Goal: Complete application form

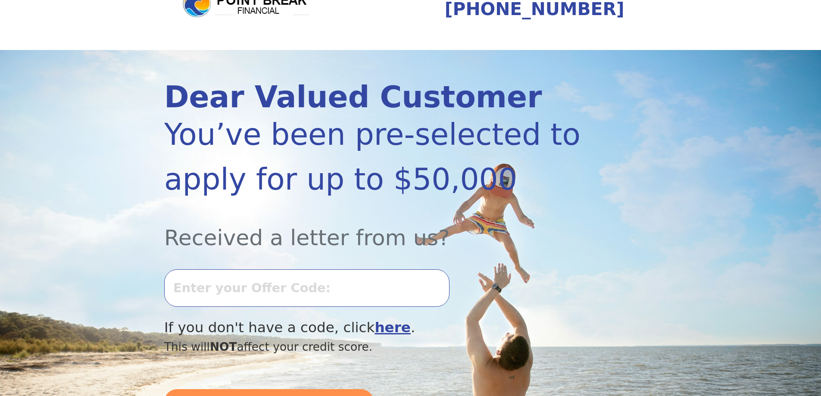
scroll to position [86, 0]
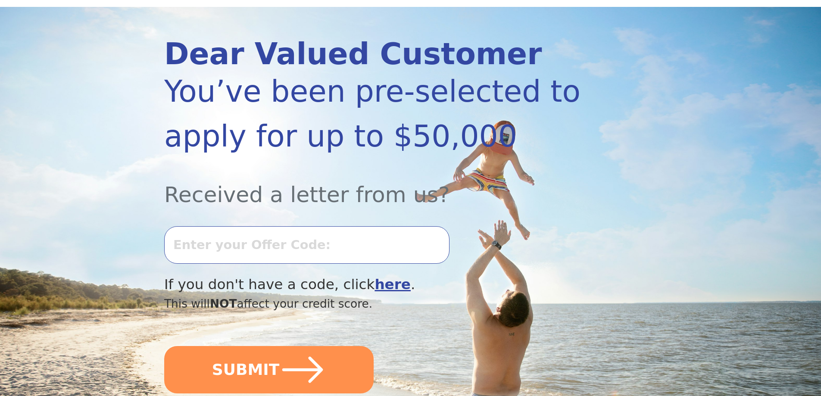
click at [222, 245] on input "text" at bounding box center [306, 244] width 285 height 37
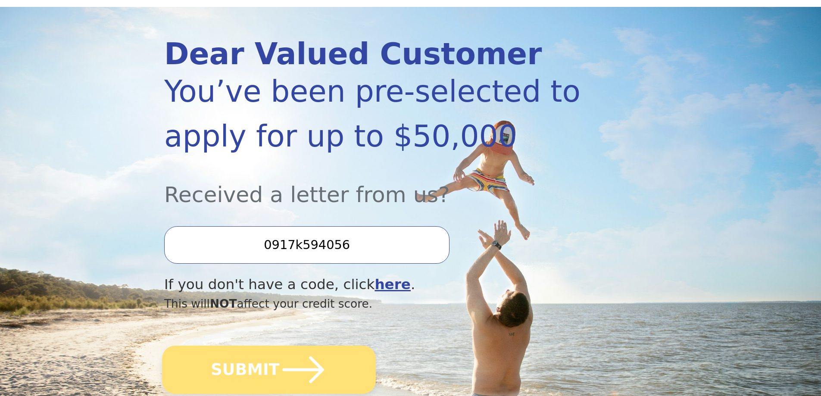
type input "0917k594056"
click at [249, 375] on button "SUBMIT" at bounding box center [269, 370] width 214 height 48
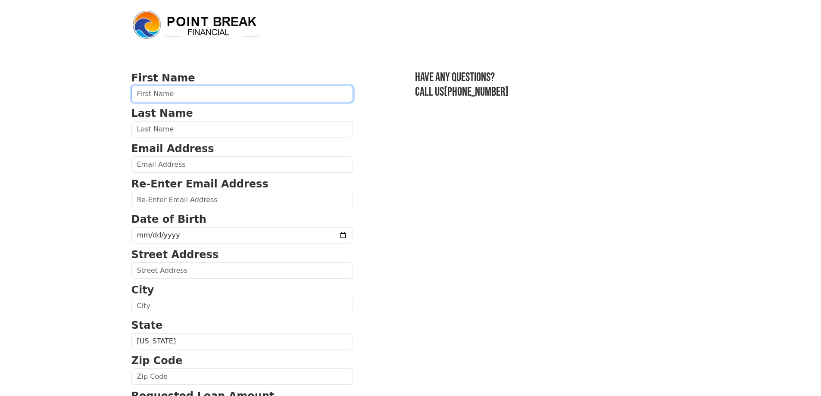
click at [190, 89] on input "text" at bounding box center [242, 94] width 222 height 16
type input "Brenae"
type input "[PERSON_NAME]"
type input "[STREET_ADDRESS]"
type input "[PERSON_NAME]"
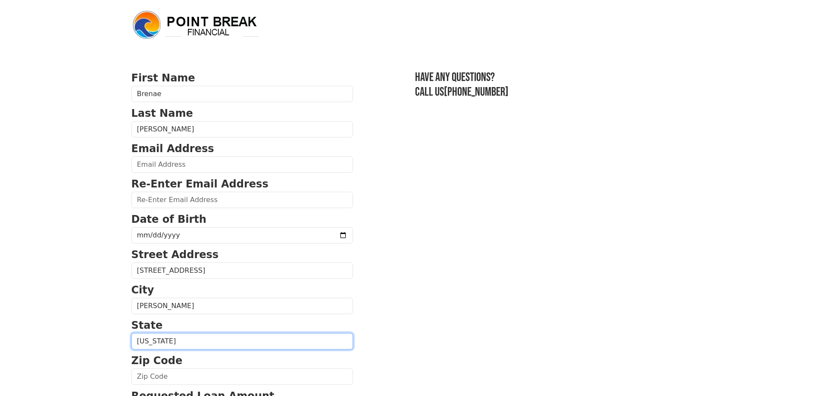
select select "OR"
type input "97402"
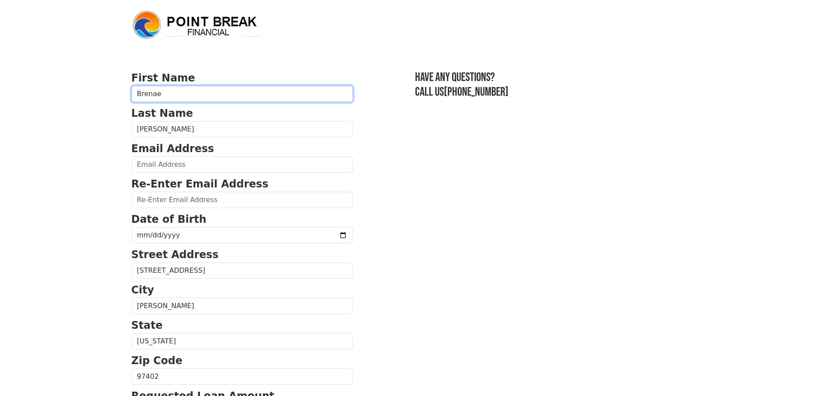
type input "[PHONE_NUMBER]"
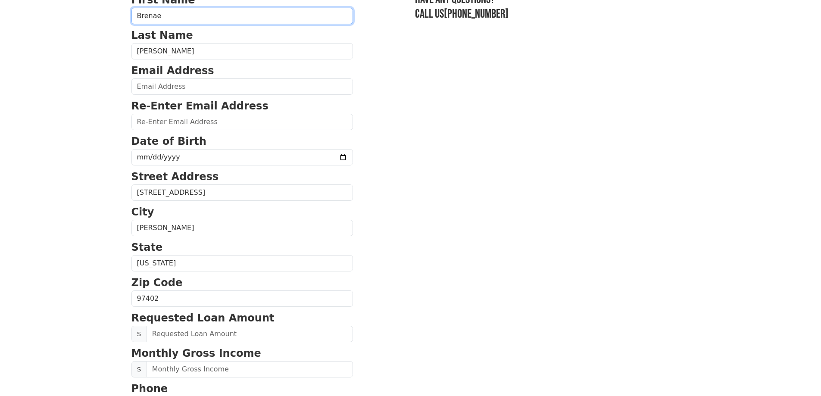
scroll to position [69, 0]
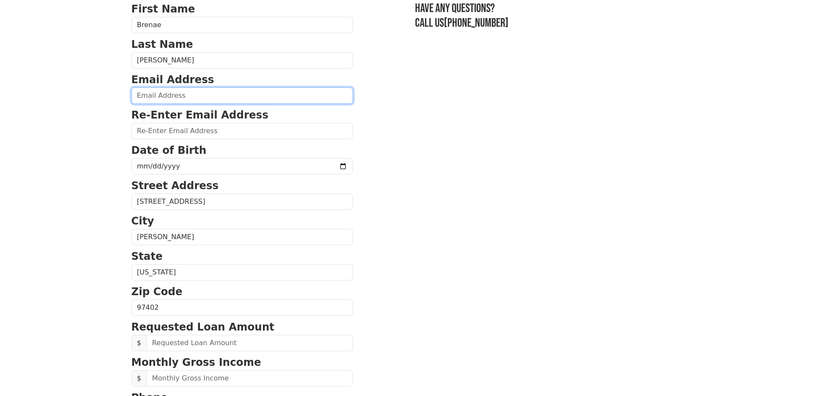
click at [197, 98] on input "email" at bounding box center [242, 96] width 222 height 16
type input "[EMAIL_ADDRESS][DOMAIN_NAME]"
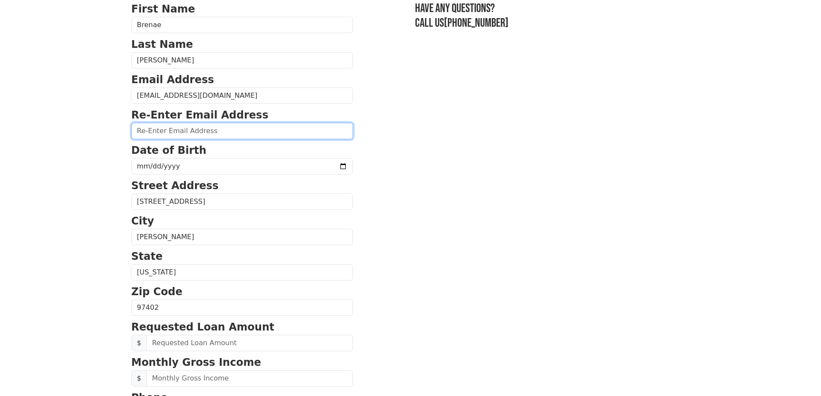
click at [197, 132] on input "email" at bounding box center [242, 131] width 222 height 16
click at [220, 125] on input "email" at bounding box center [242, 131] width 222 height 16
type input "[EMAIL_ADDRESS][DOMAIN_NAME]"
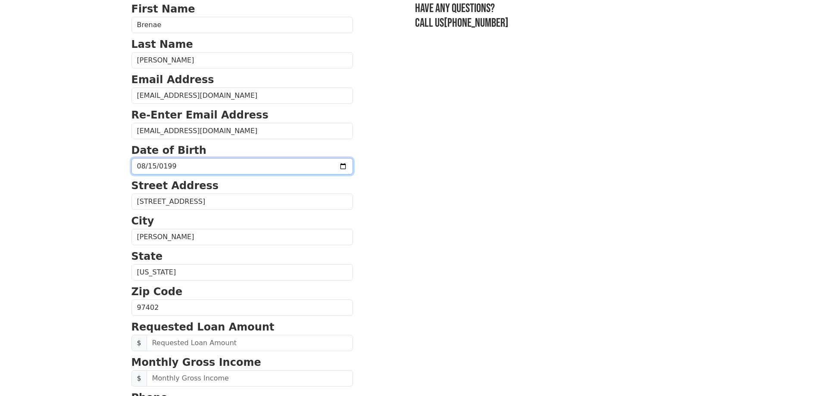
type input "[DATE]"
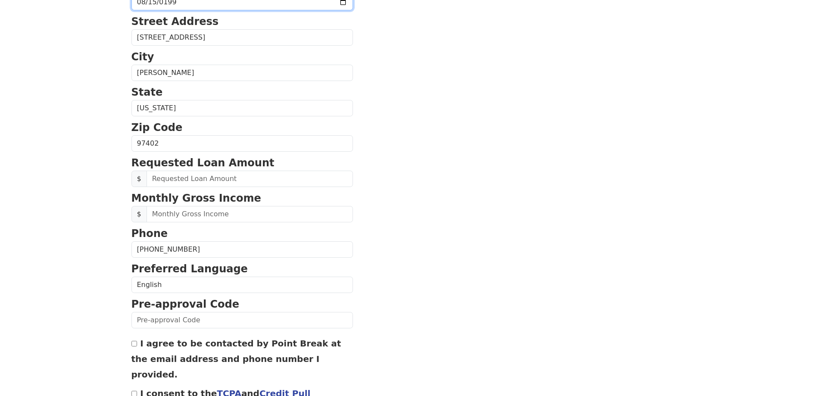
scroll to position [241, 0]
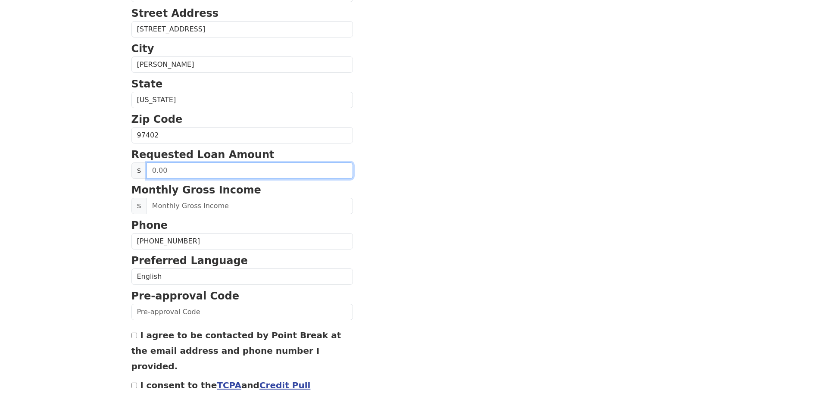
click at [191, 172] on input "text" at bounding box center [250, 171] width 206 height 16
type input "5,000.00"
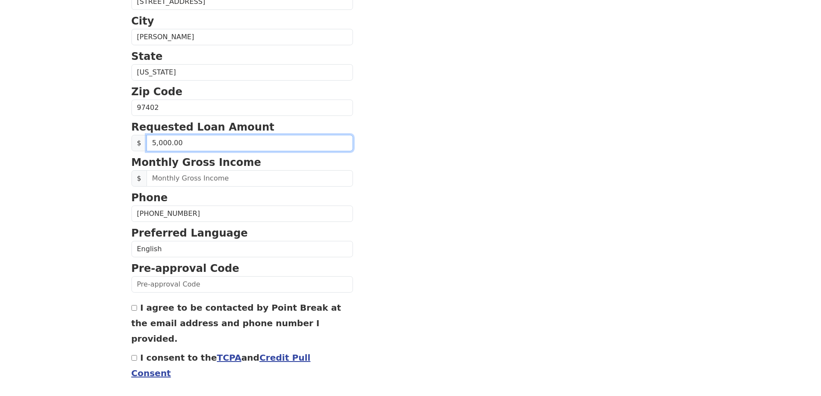
scroll to position [284, 0]
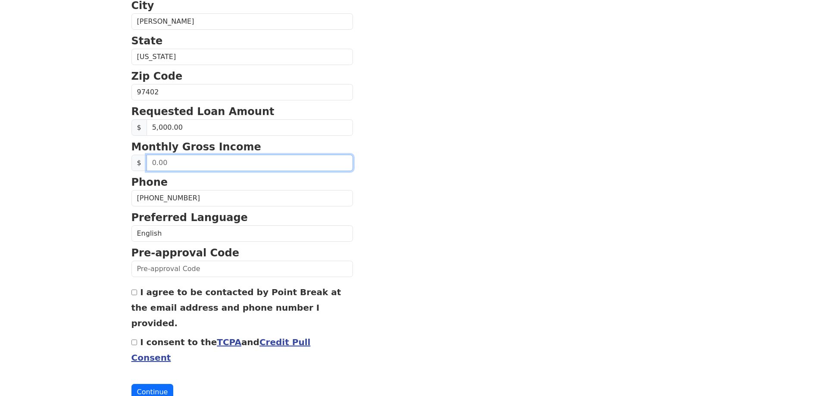
click at [188, 166] on input "text" at bounding box center [250, 163] width 206 height 16
click at [178, 161] on input "text" at bounding box center [250, 163] width 206 height 16
type input "4,952.00"
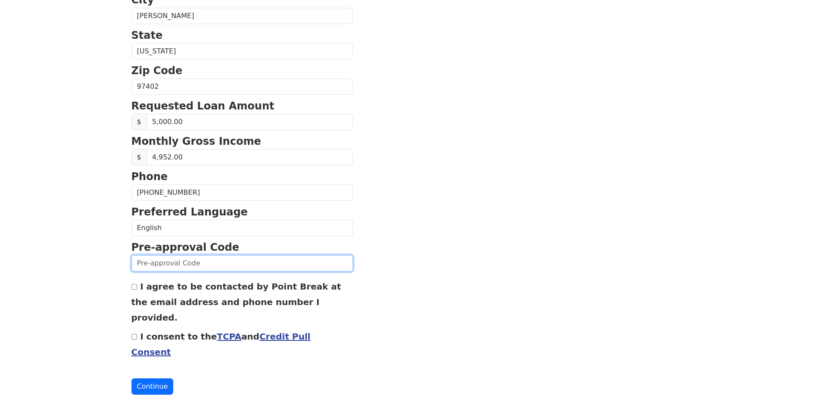
click at [144, 269] on input "text" at bounding box center [242, 263] width 222 height 16
type input "0917k594056"
click at [383, 259] on section "First Name [PERSON_NAME] Last Name [PERSON_NAME] Email Address [EMAIL_ADDRESS][…" at bounding box center [410, 87] width 559 height 615
click at [134, 286] on input "I agree to be contacted by Point Break at the email address and phone number I …" at bounding box center [134, 287] width 6 height 6
checkbox input "true"
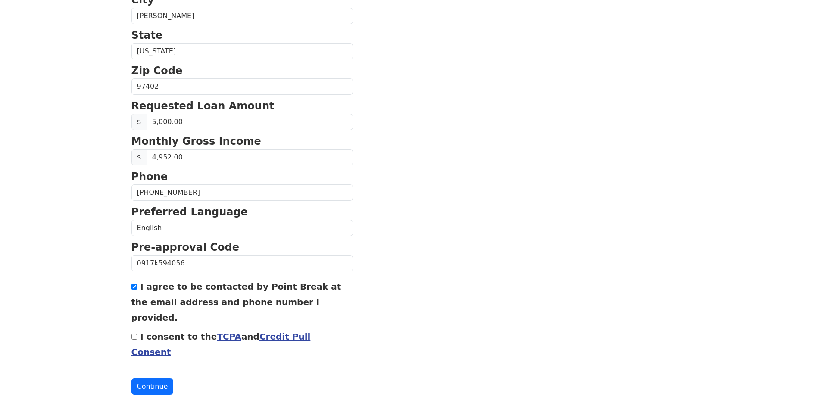
click at [134, 334] on input "I consent to the TCPA and Credit Pull Consent" at bounding box center [134, 337] width 6 height 6
checkbox input "true"
click at [151, 378] on button "Continue" at bounding box center [152, 386] width 42 height 16
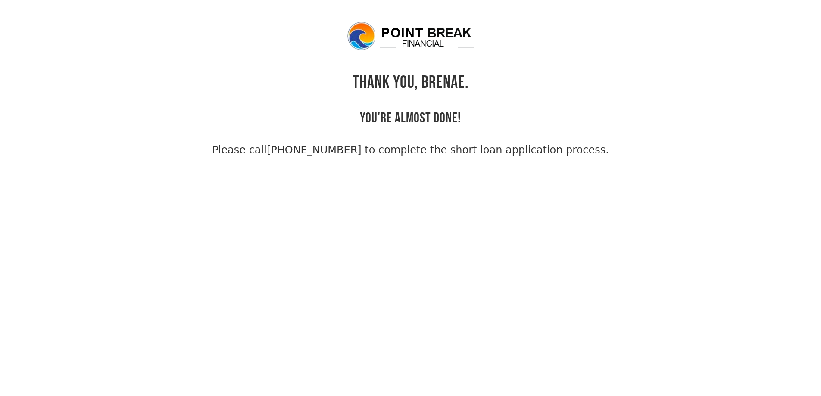
click at [434, 153] on link "[PHONE_NUMBER] to complete the short loan application process." at bounding box center [438, 150] width 342 height 12
click at [369, 151] on link "(855) 202-9500 to complete the short loan application process." at bounding box center [438, 150] width 342 height 12
